Goal: Download file/media

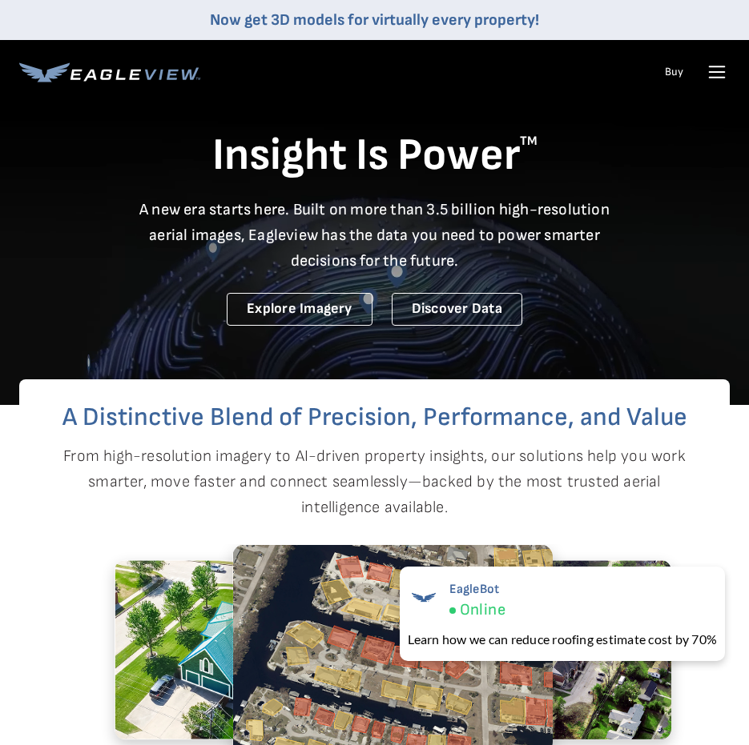
click at [721, 69] on icon at bounding box center [717, 72] width 26 height 26
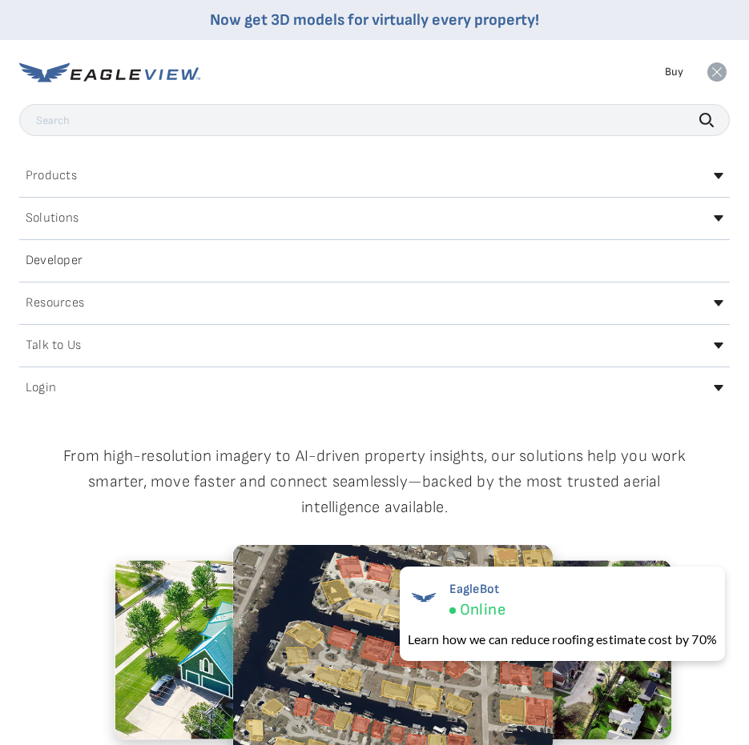
click at [43, 383] on h2 "Login" at bounding box center [41, 388] width 30 height 13
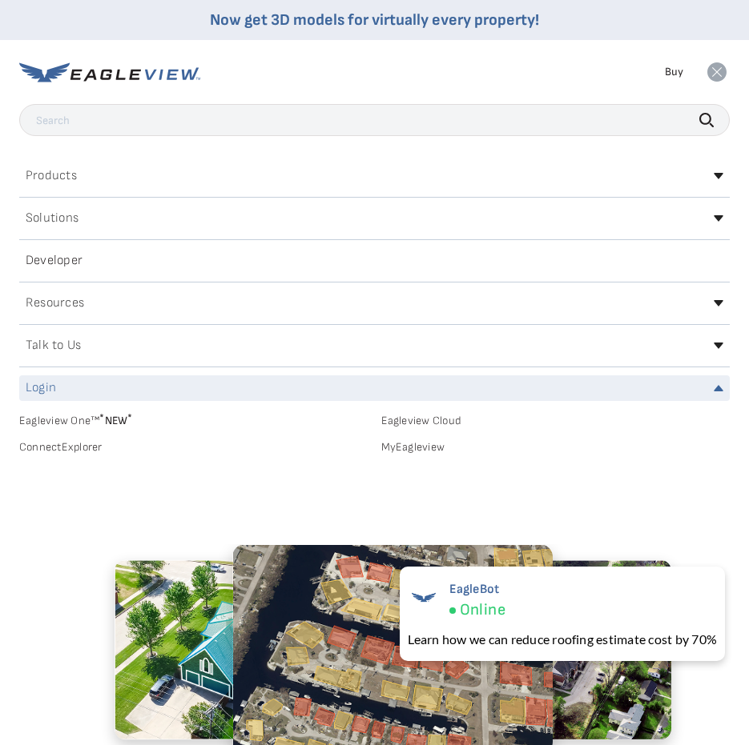
click at [424, 444] on link "MyEagleview" at bounding box center [555, 447] width 349 height 14
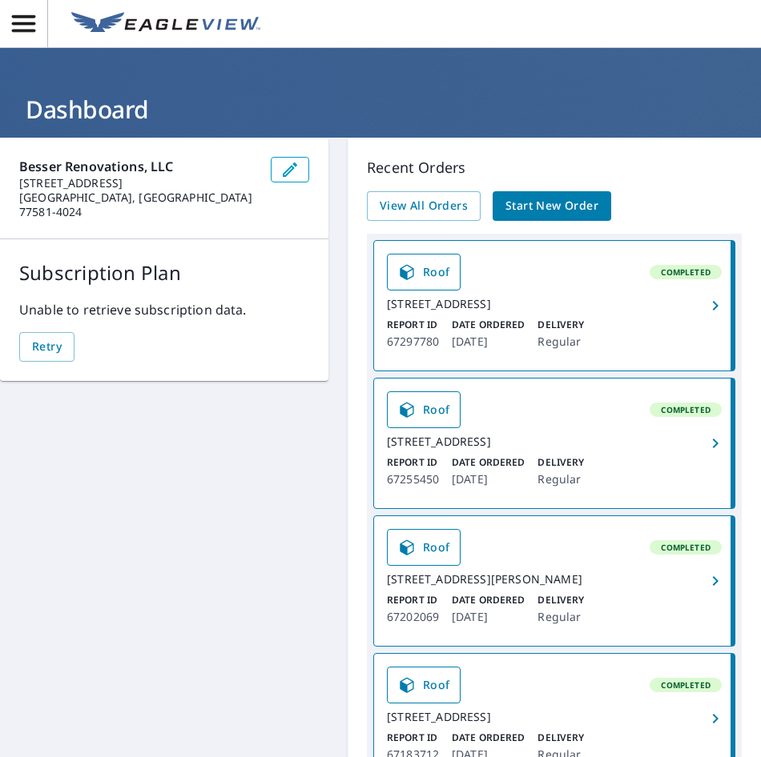
click at [507, 587] on div "2503 Nicholas Dr Pearland, TX 77581" at bounding box center [554, 579] width 335 height 14
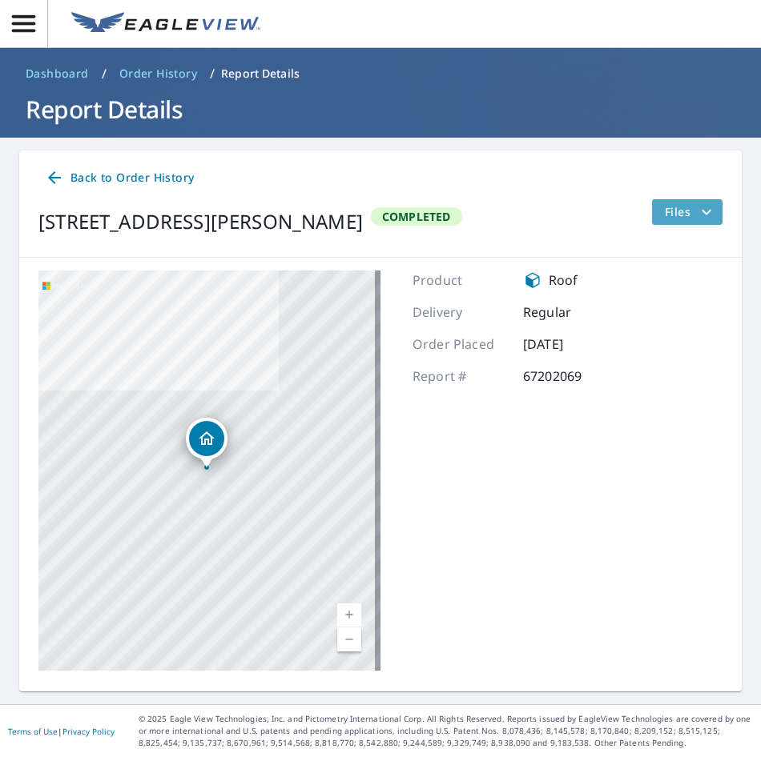
click at [702, 209] on icon "filesDropdownBtn-67202069" at bounding box center [706, 212] width 19 height 19
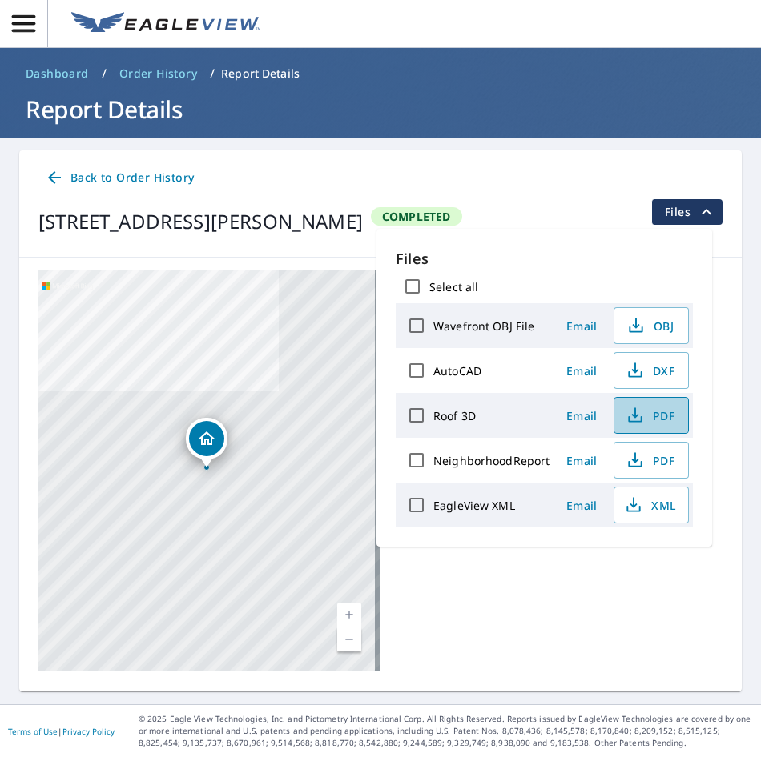
click at [658, 414] on span "PDF" at bounding box center [649, 415] width 51 height 19
